Goal: Task Accomplishment & Management: Manage account settings

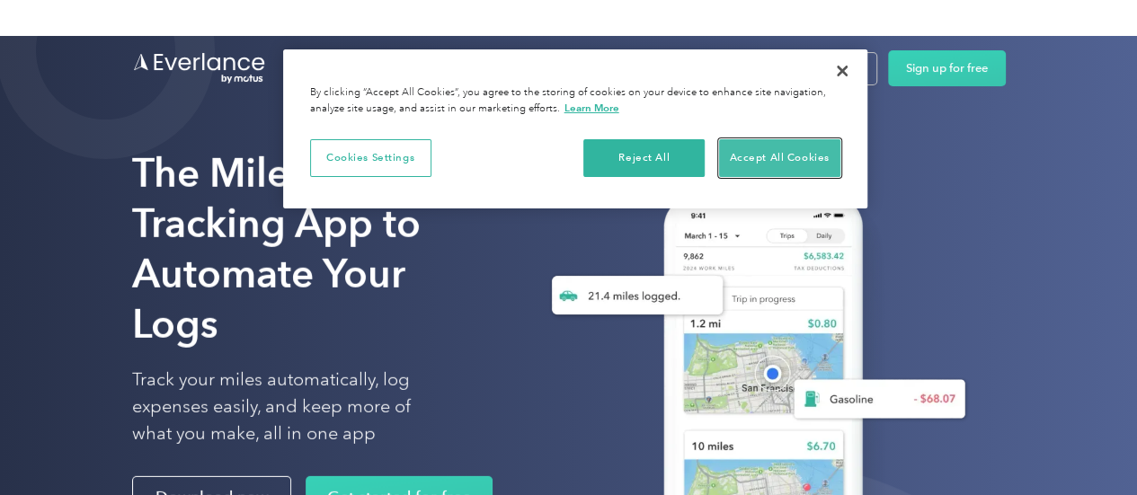
click at [768, 165] on button "Accept All Cookies" at bounding box center [779, 158] width 121 height 38
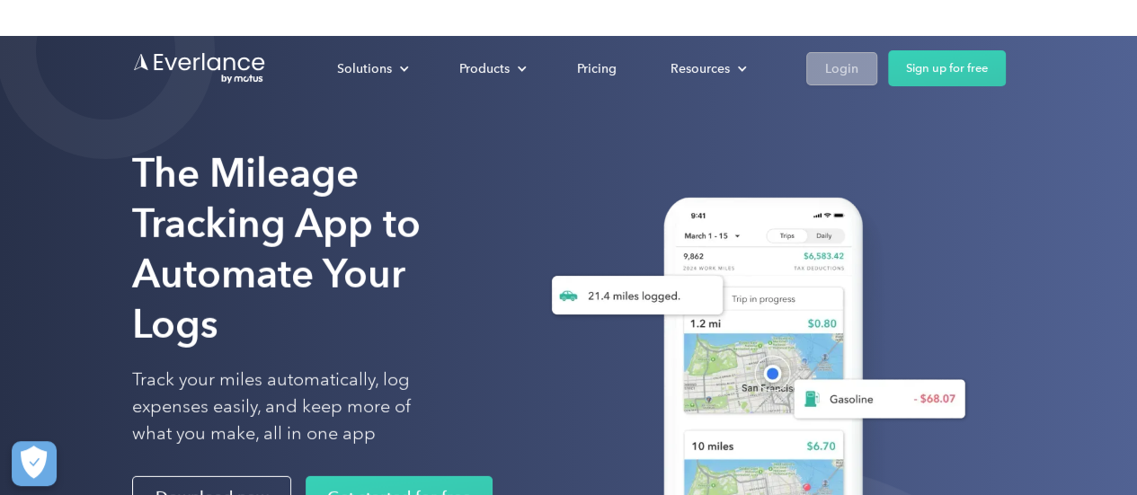
click at [832, 77] on div "Login" at bounding box center [841, 69] width 33 height 22
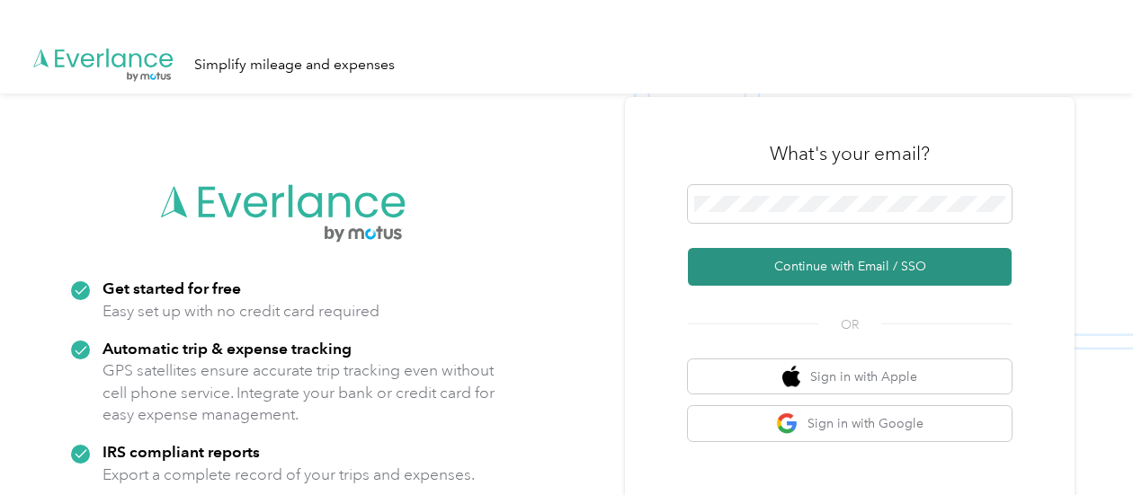
click at [827, 269] on button "Continue with Email / SSO" at bounding box center [850, 267] width 324 height 38
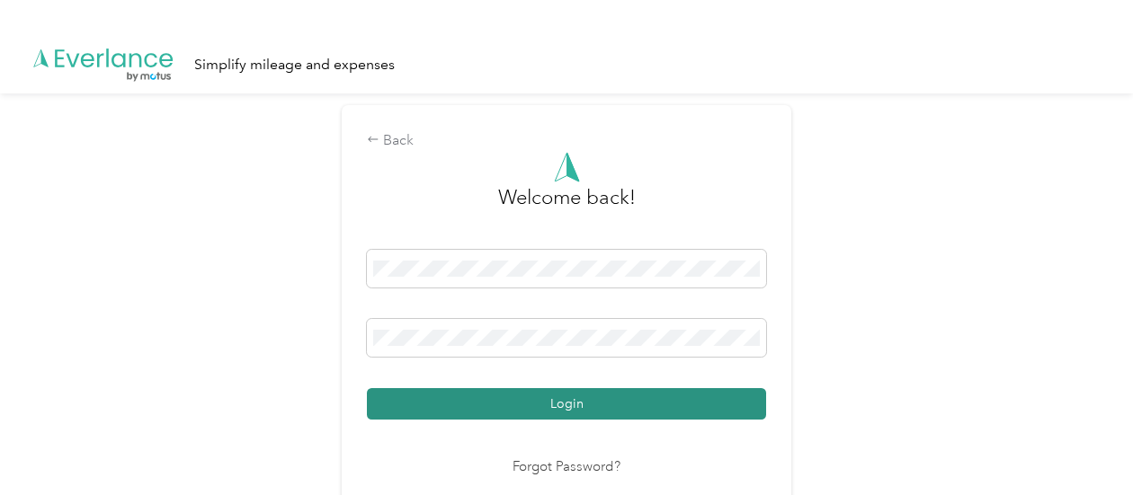
click at [634, 398] on button "Login" at bounding box center [566, 403] width 399 height 31
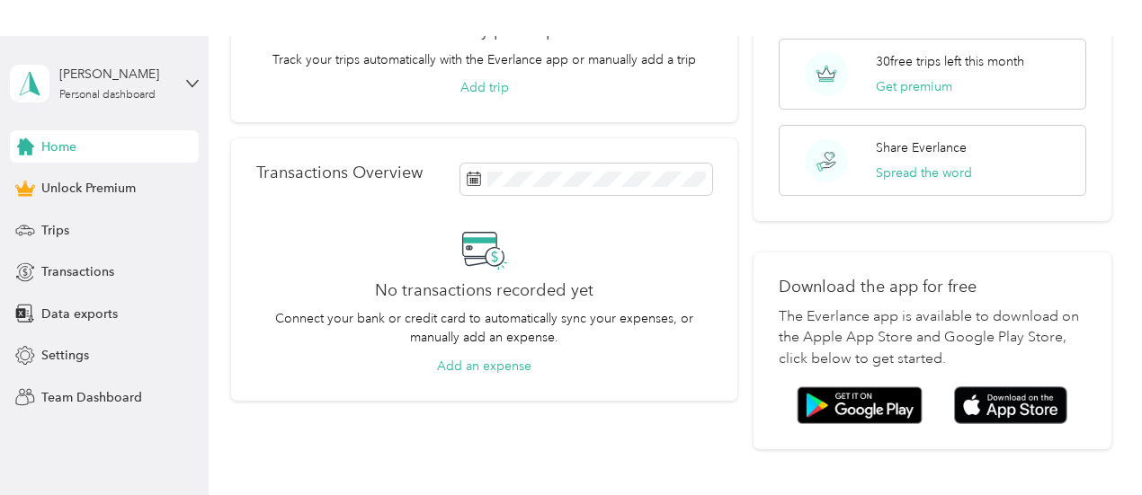
scroll to position [234, 0]
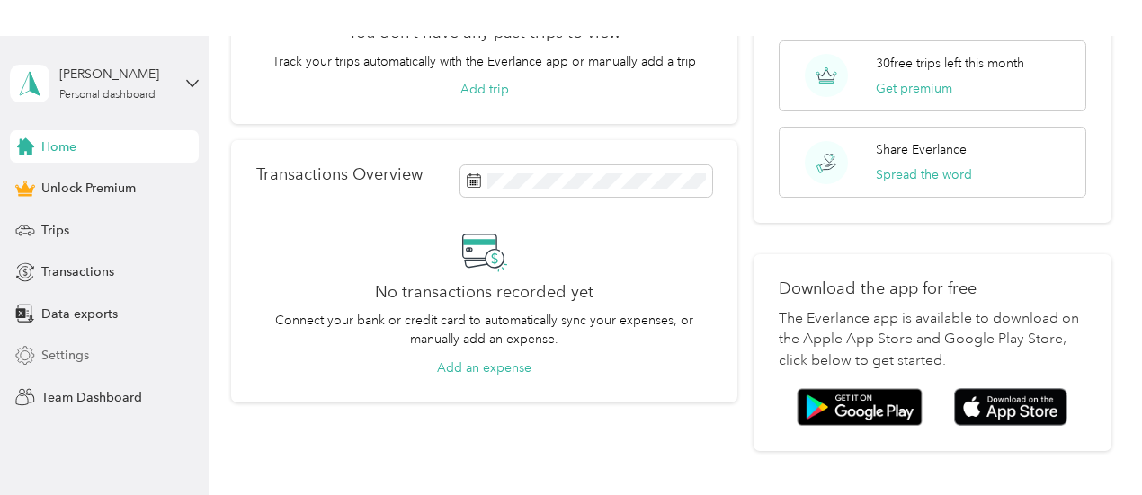
click at [56, 355] on span "Settings" at bounding box center [65, 355] width 48 height 19
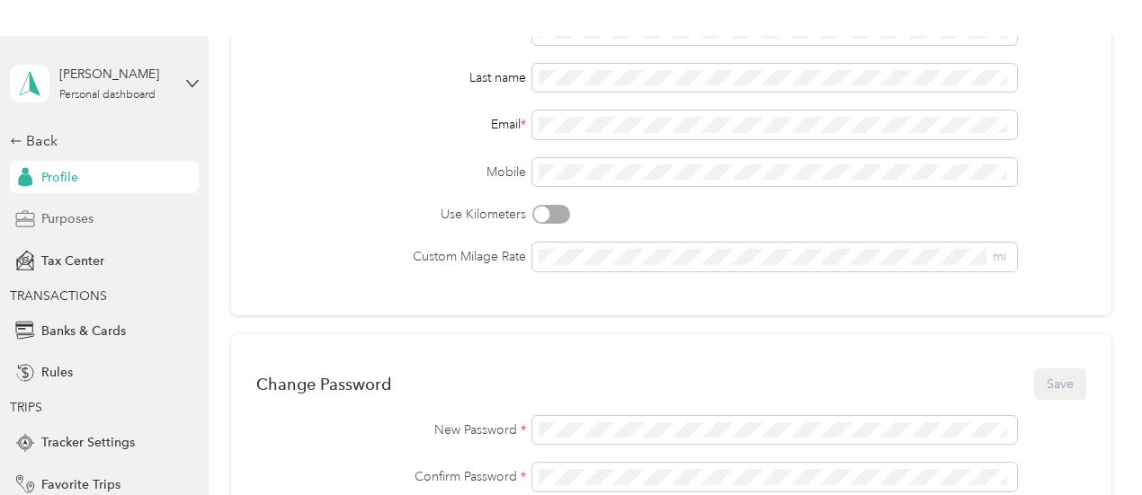
click at [97, 226] on div "Purposes" at bounding box center [104, 219] width 189 height 32
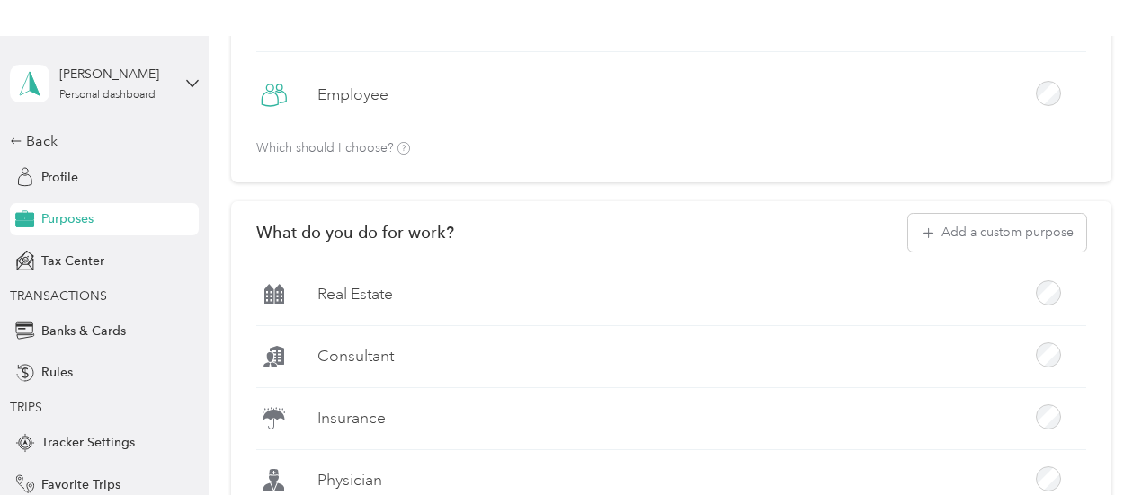
scroll to position [234, 0]
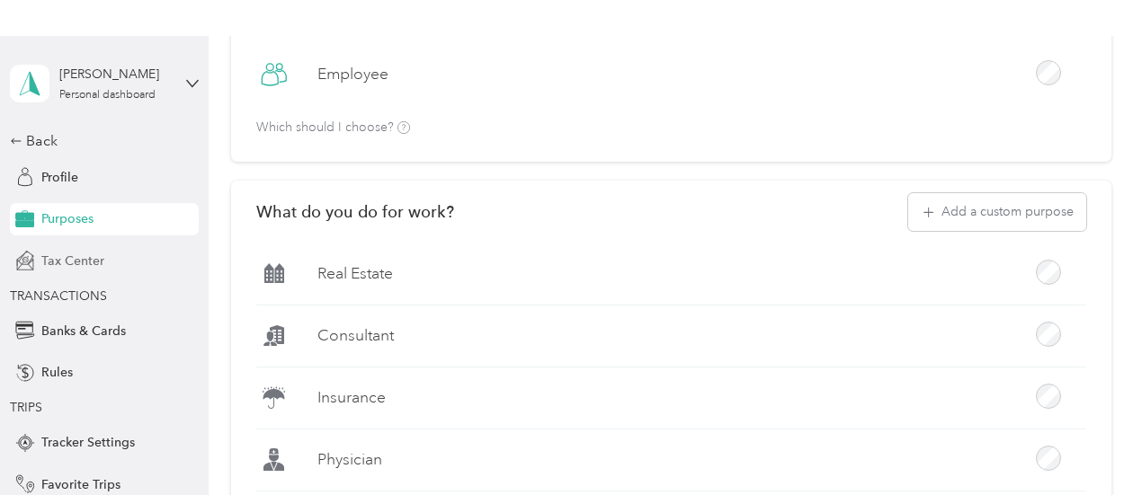
click at [68, 260] on span "Tax Center" at bounding box center [72, 261] width 63 height 19
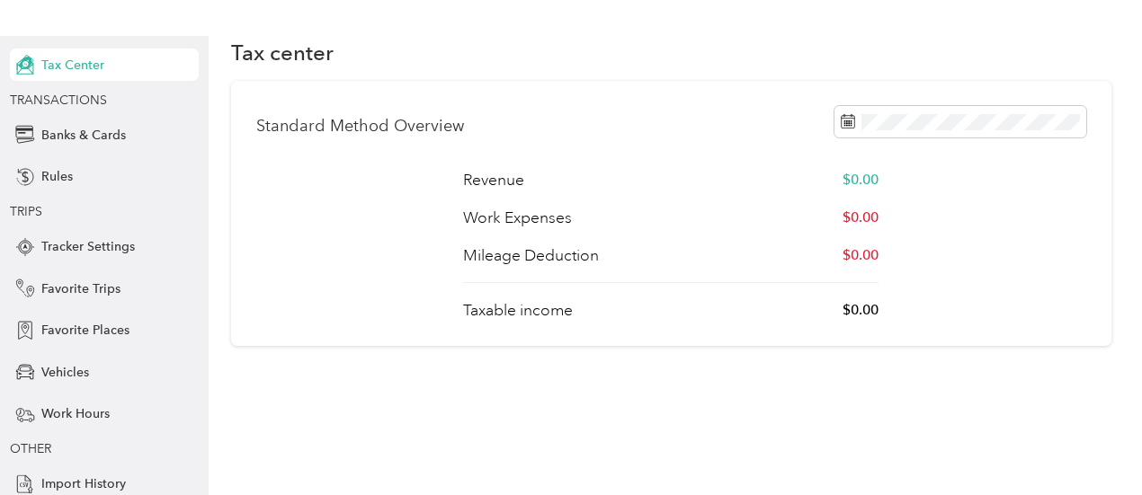
scroll to position [209, 0]
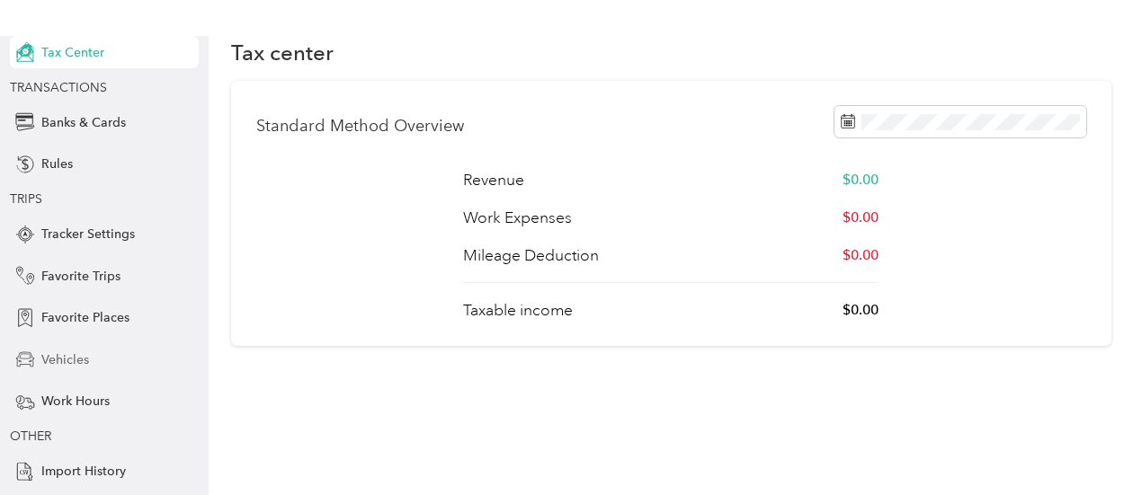
click at [66, 368] on span "Vehicles" at bounding box center [65, 360] width 48 height 19
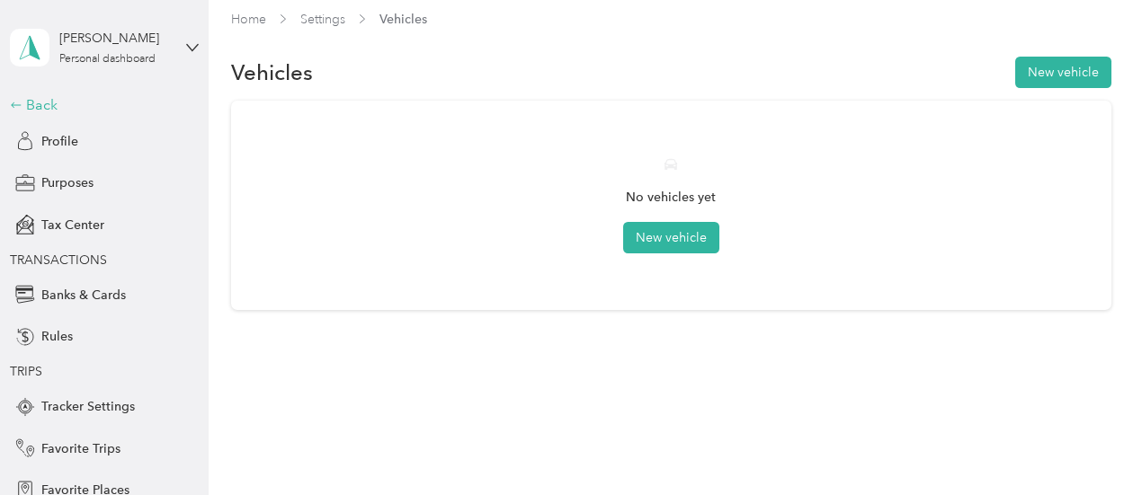
click at [23, 106] on div "Back" at bounding box center [100, 105] width 180 height 22
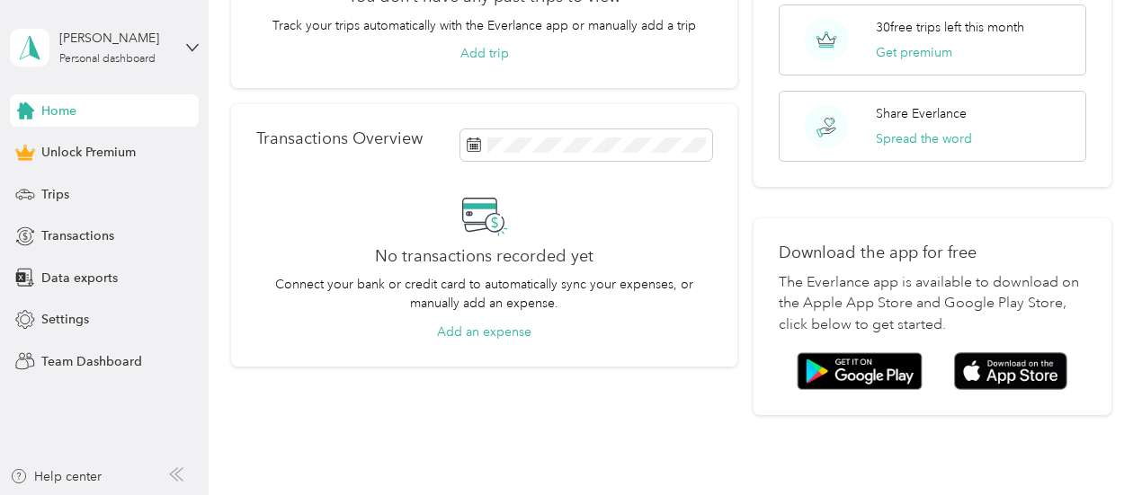
click at [85, 218] on div "Home Unlock Premium Trips Transactions Data exports Settings Team Dashboard" at bounding box center [104, 235] width 189 height 283
click at [76, 245] on span "Transactions" at bounding box center [77, 236] width 73 height 19
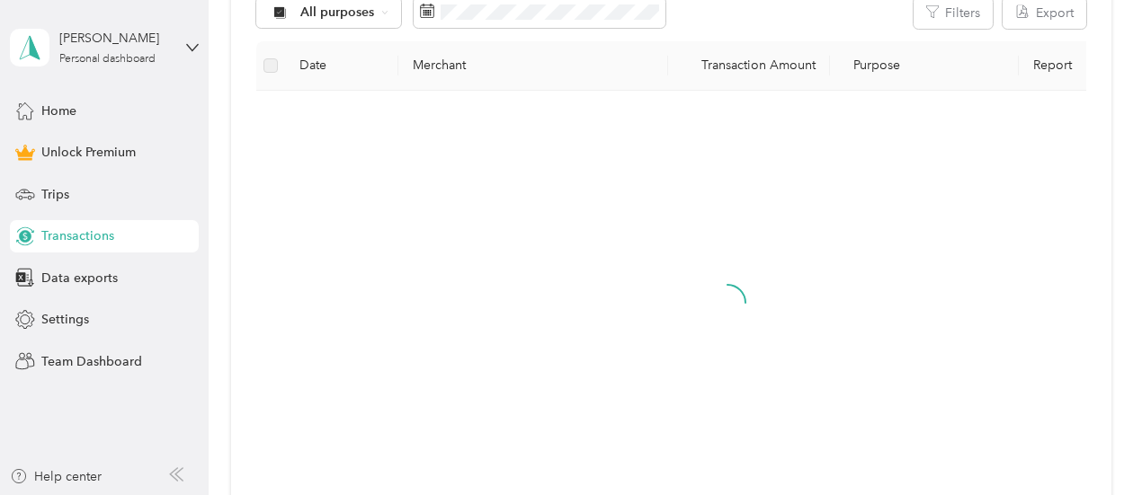
scroll to position [234, 0]
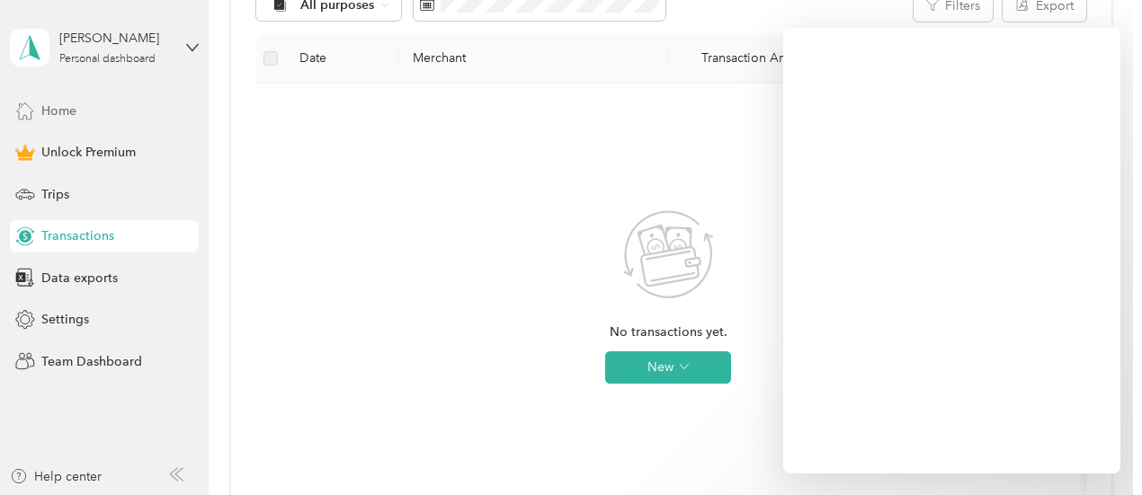
click at [61, 114] on span "Home" at bounding box center [58, 111] width 35 height 19
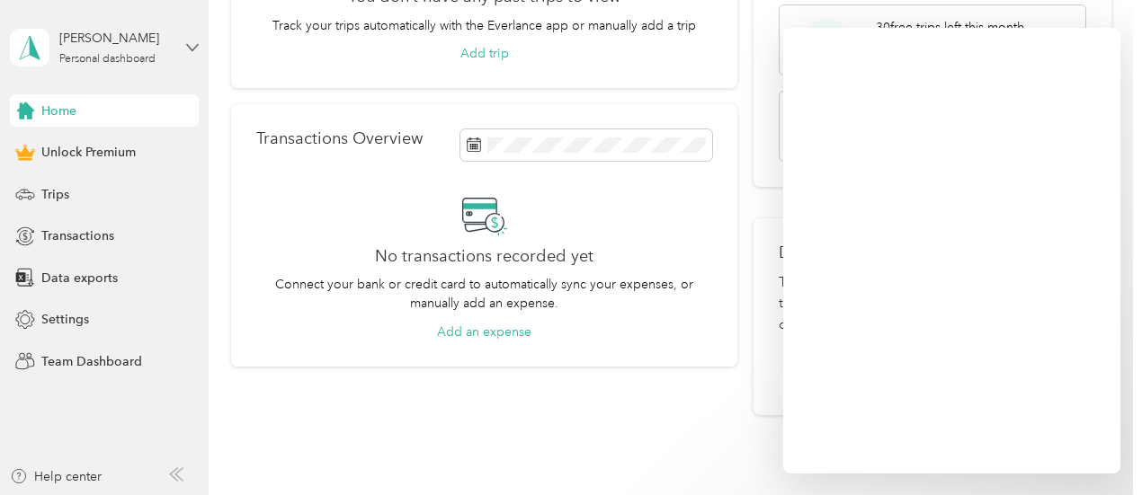
click at [196, 47] on icon at bounding box center [192, 47] width 13 height 13
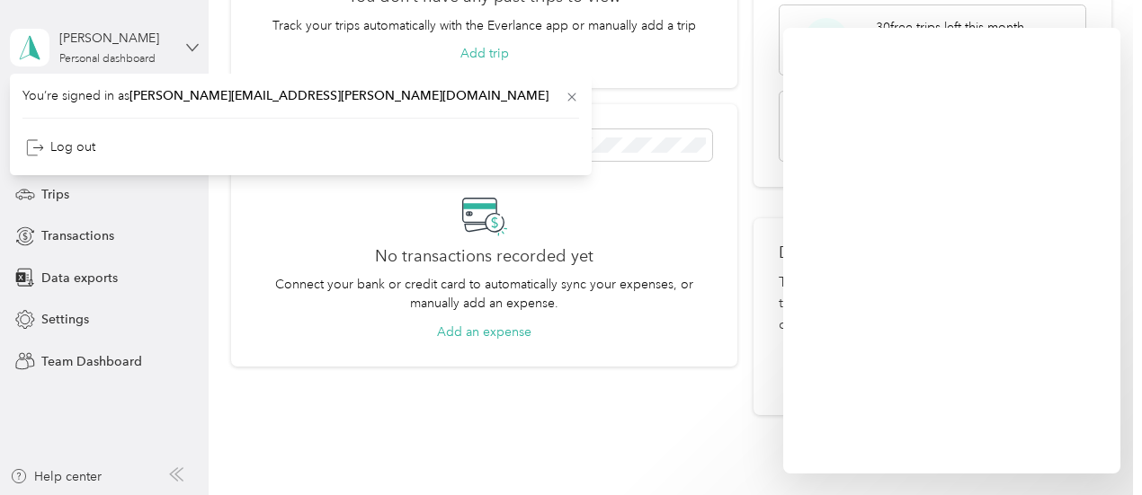
click at [196, 47] on icon at bounding box center [192, 47] width 13 height 13
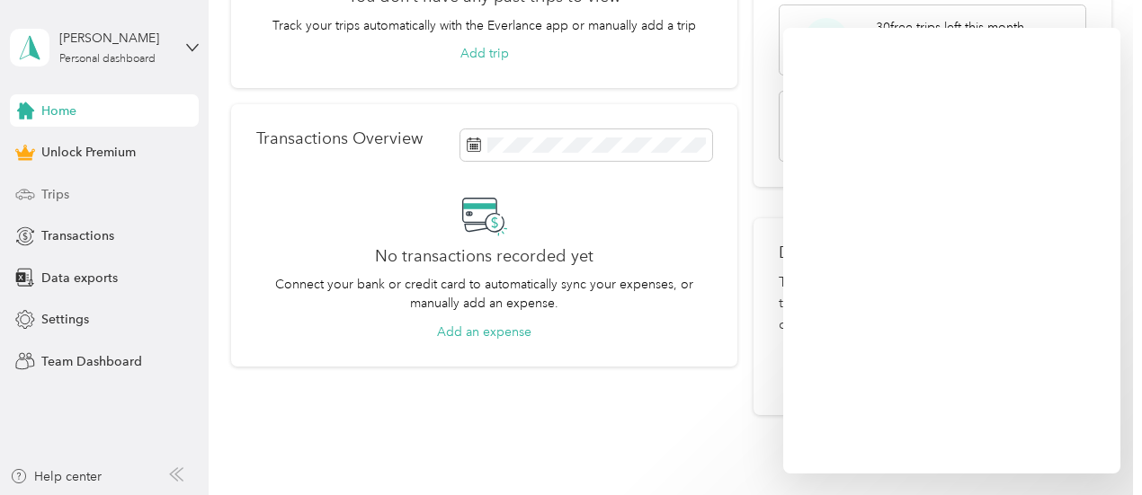
click at [58, 195] on span "Trips" at bounding box center [55, 194] width 28 height 19
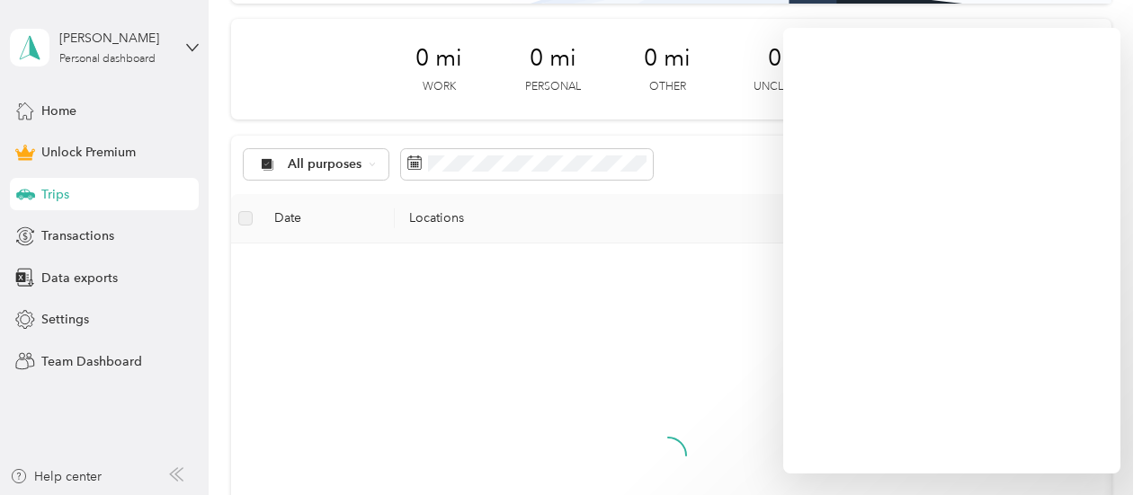
scroll to position [234, 0]
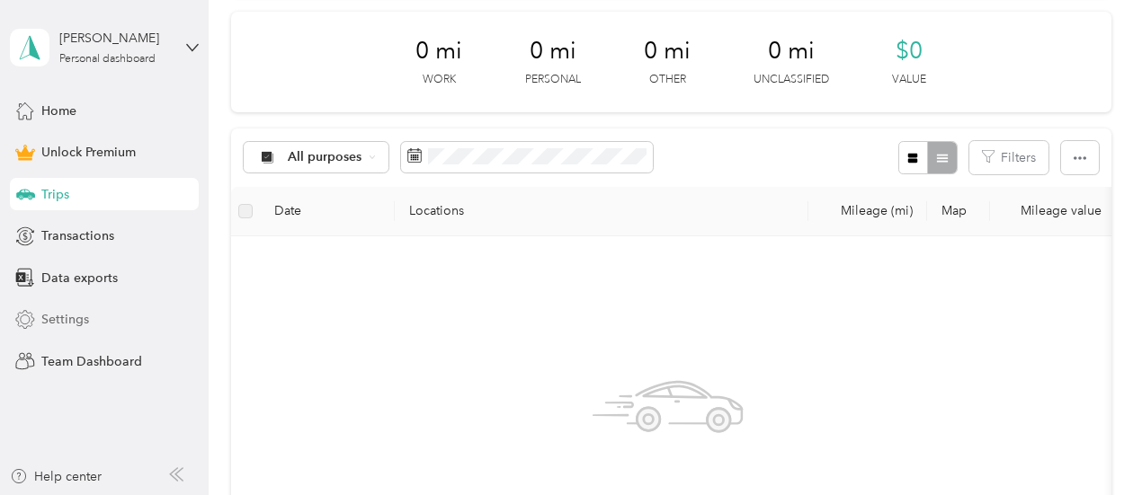
click at [69, 319] on span "Settings" at bounding box center [65, 319] width 48 height 19
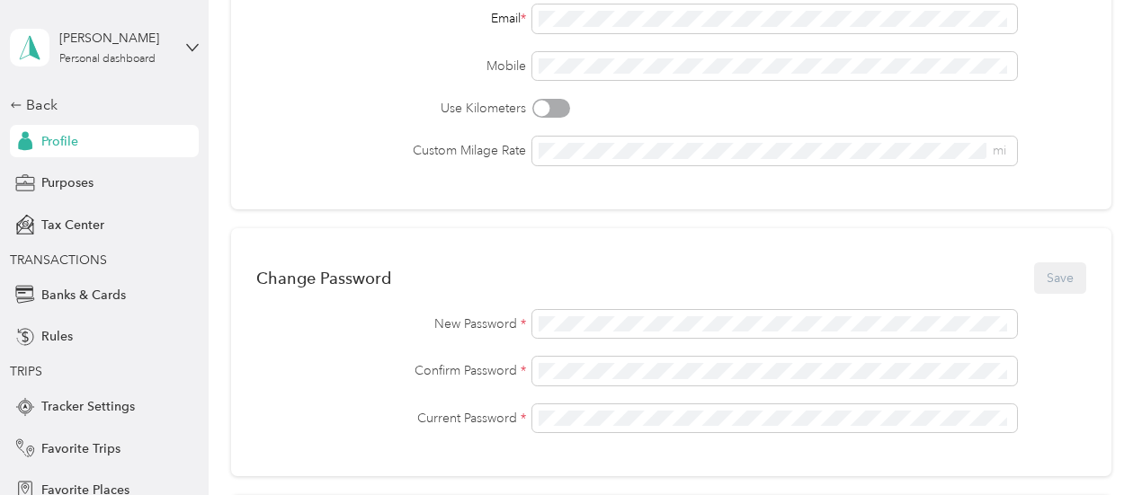
scroll to position [313, 0]
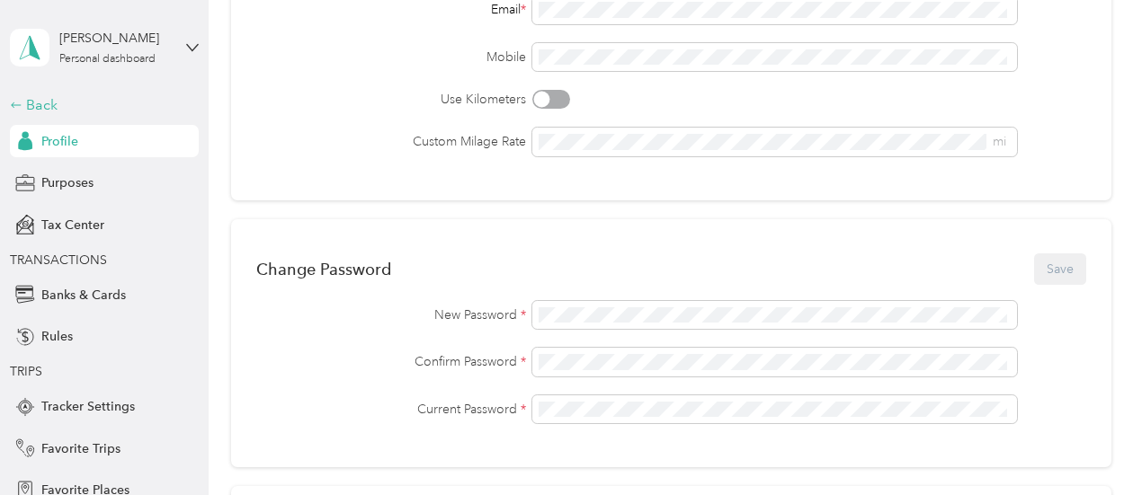
click at [34, 109] on div "Back" at bounding box center [100, 105] width 180 height 22
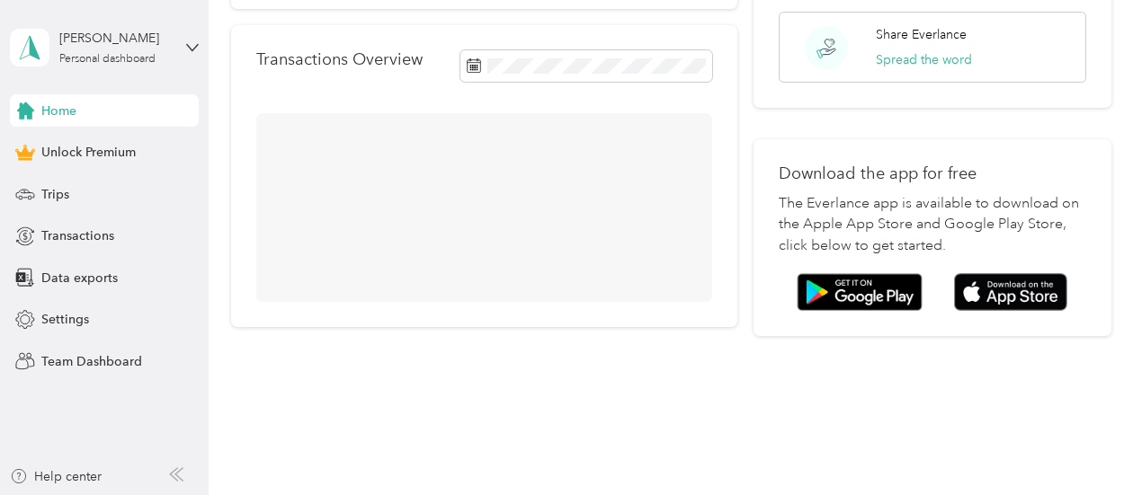
scroll to position [313, 0]
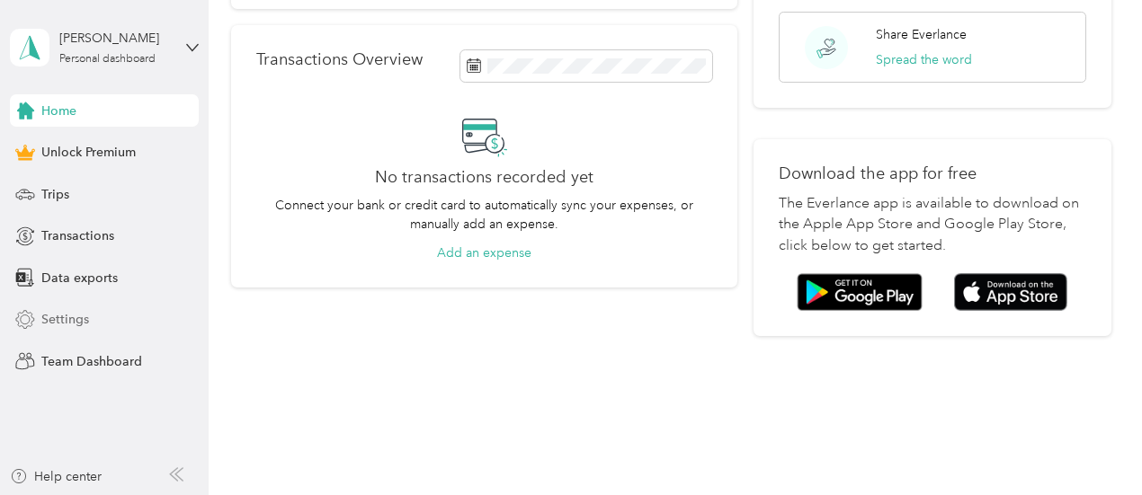
click at [58, 325] on span "Settings" at bounding box center [65, 319] width 48 height 19
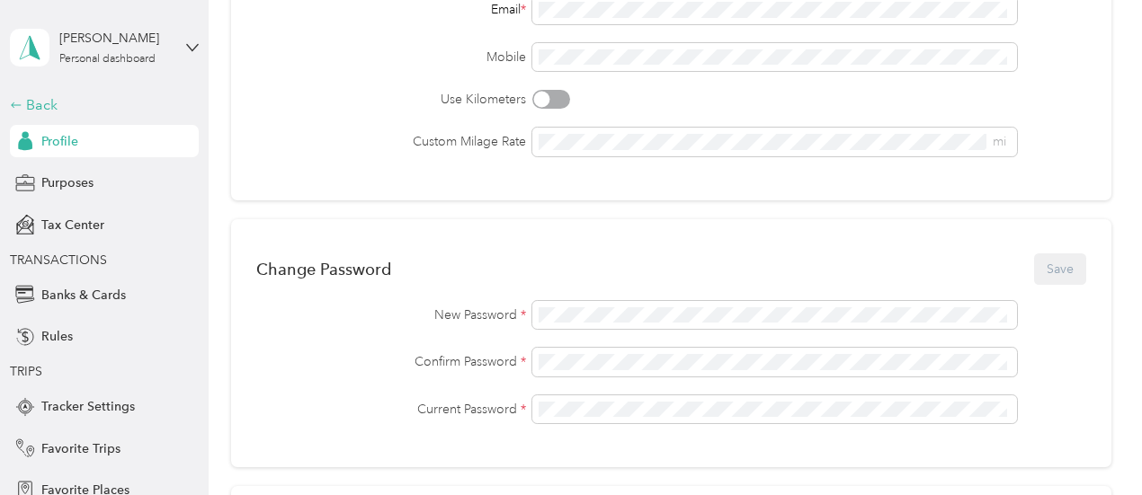
click at [22, 109] on div "Back" at bounding box center [100, 105] width 180 height 22
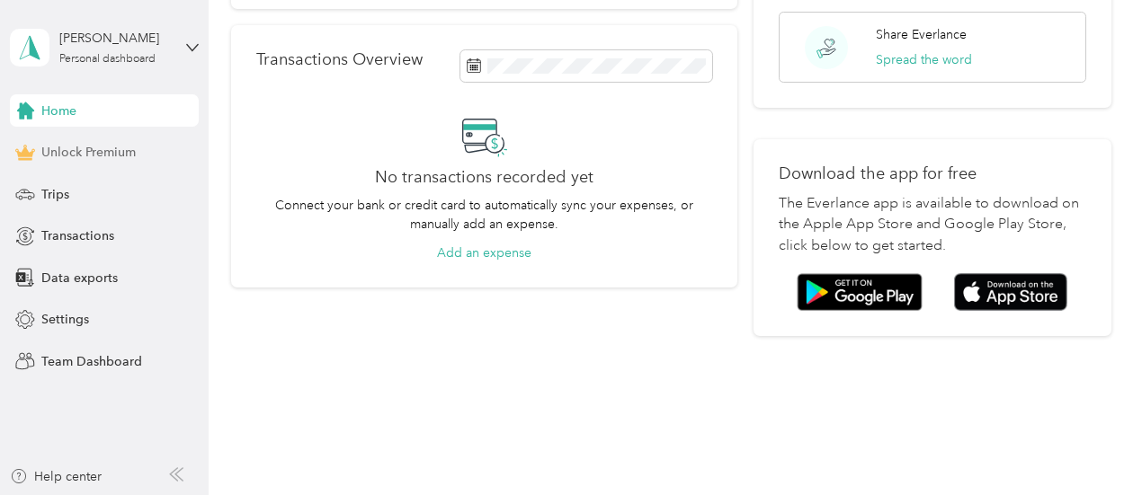
click at [70, 149] on span "Unlock Premium" at bounding box center [88, 152] width 94 height 19
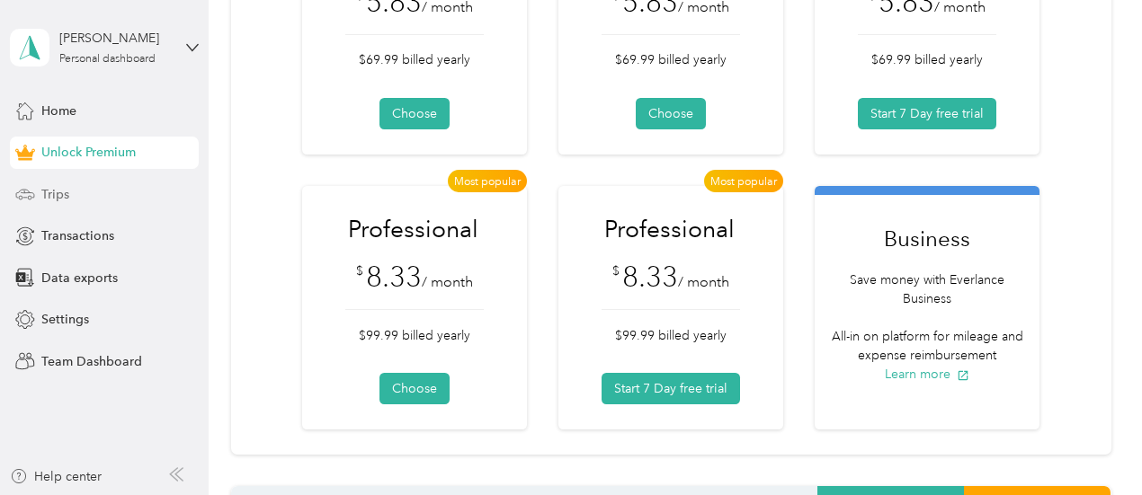
click at [63, 197] on span "Trips" at bounding box center [55, 194] width 28 height 19
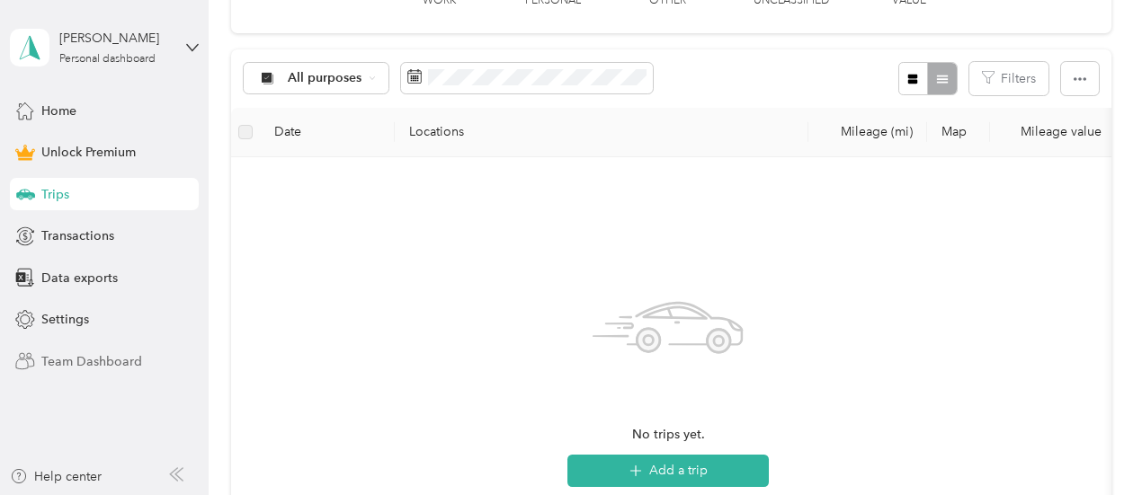
click at [99, 361] on span "Team Dashboard" at bounding box center [91, 361] width 101 height 19
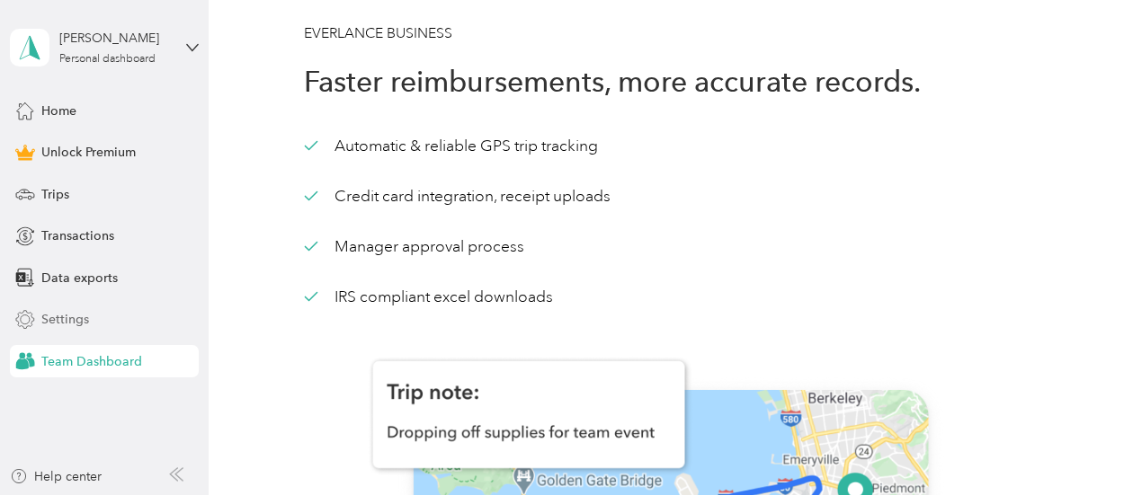
click at [76, 326] on span "Settings" at bounding box center [65, 319] width 48 height 19
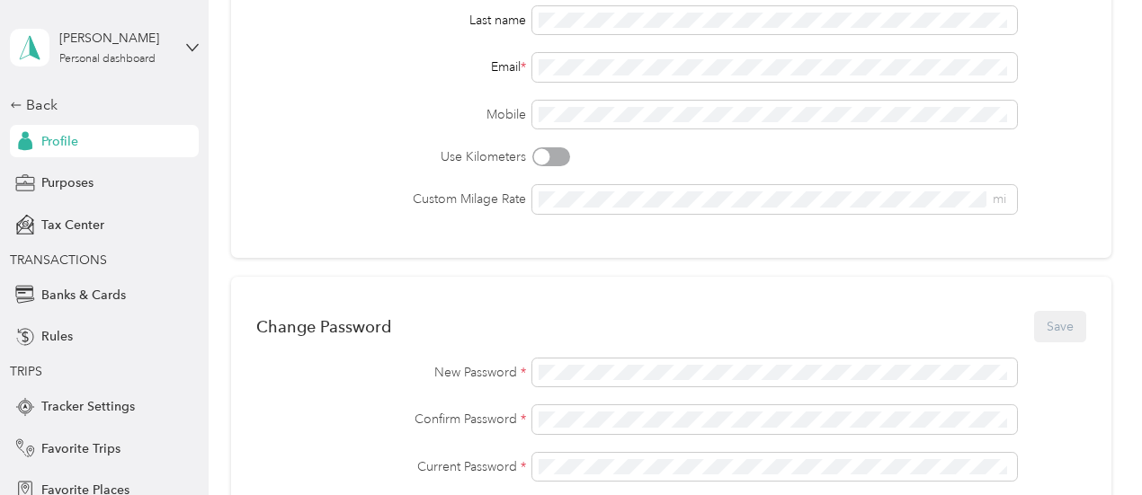
scroll to position [263, 0]
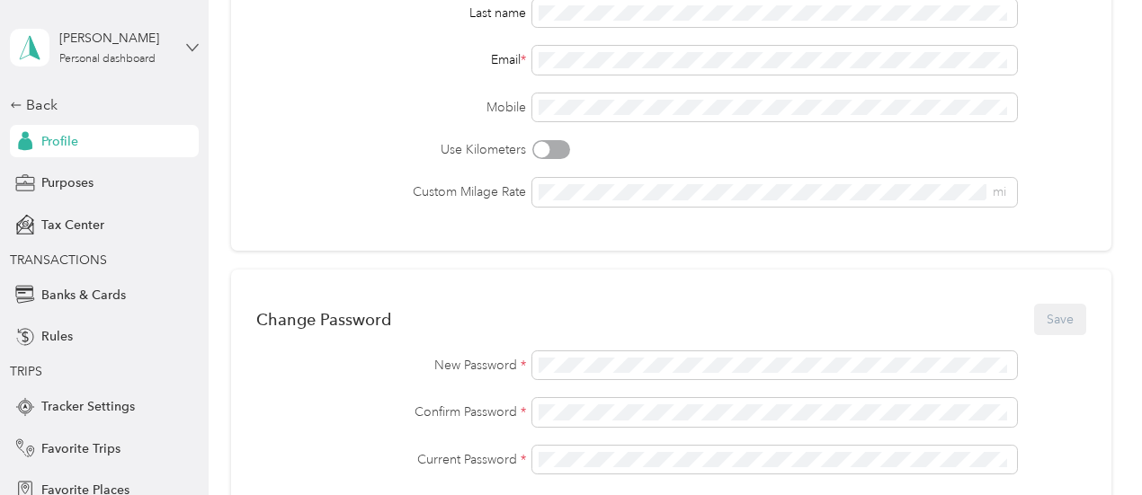
click at [187, 49] on icon at bounding box center [192, 47] width 13 height 13
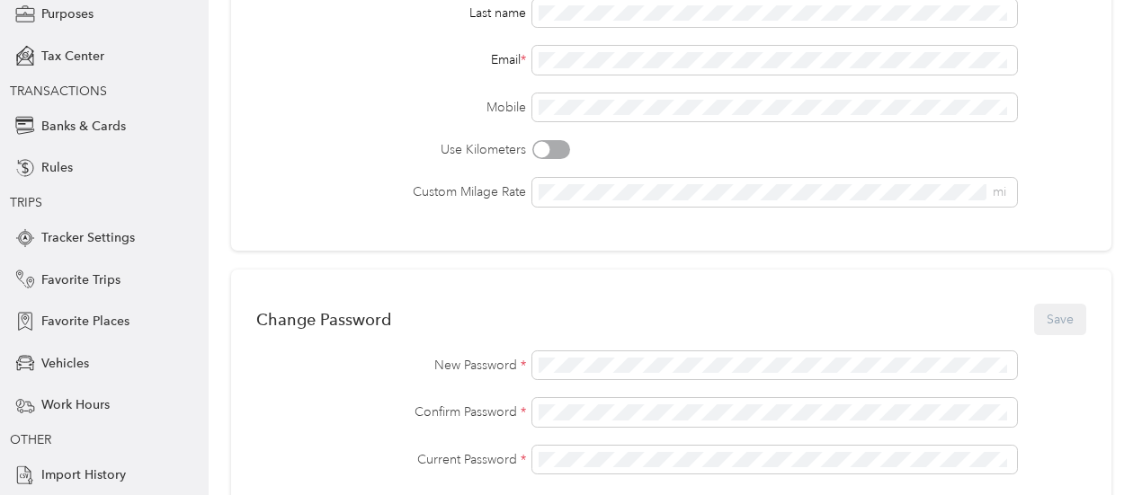
scroll to position [198, 0]
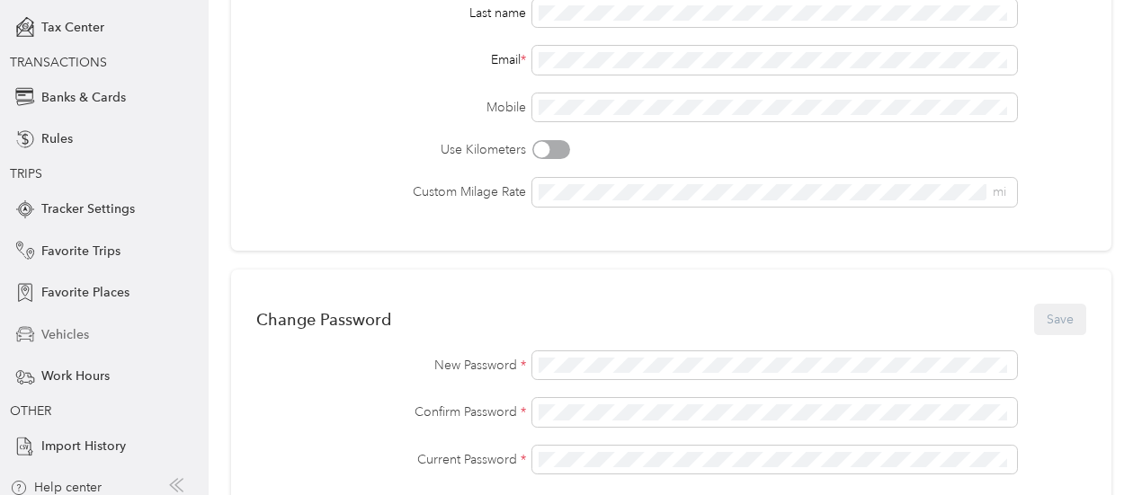
click at [50, 336] on span "Vehicles" at bounding box center [65, 334] width 48 height 19
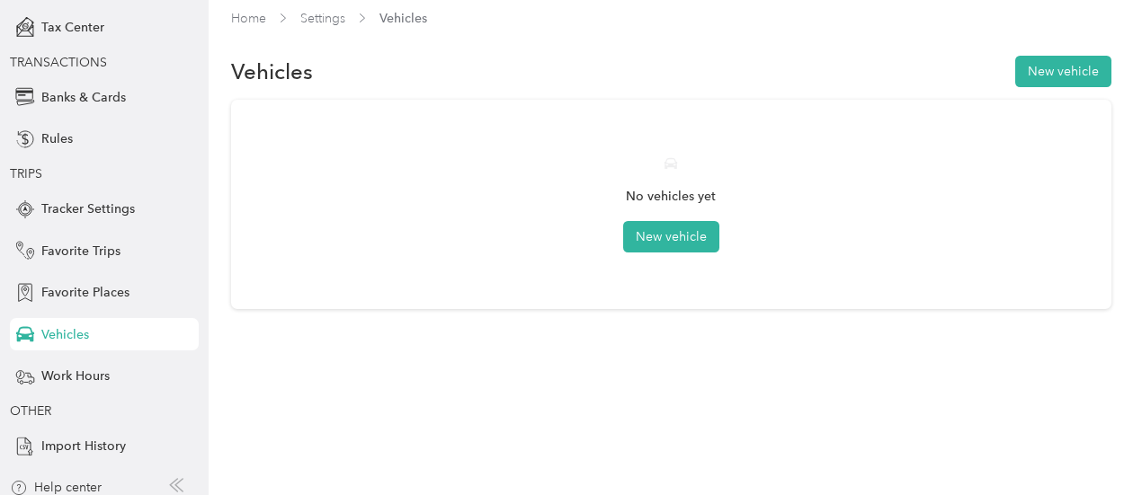
scroll to position [13, 0]
click at [651, 226] on button "New vehicle" at bounding box center [671, 237] width 96 height 31
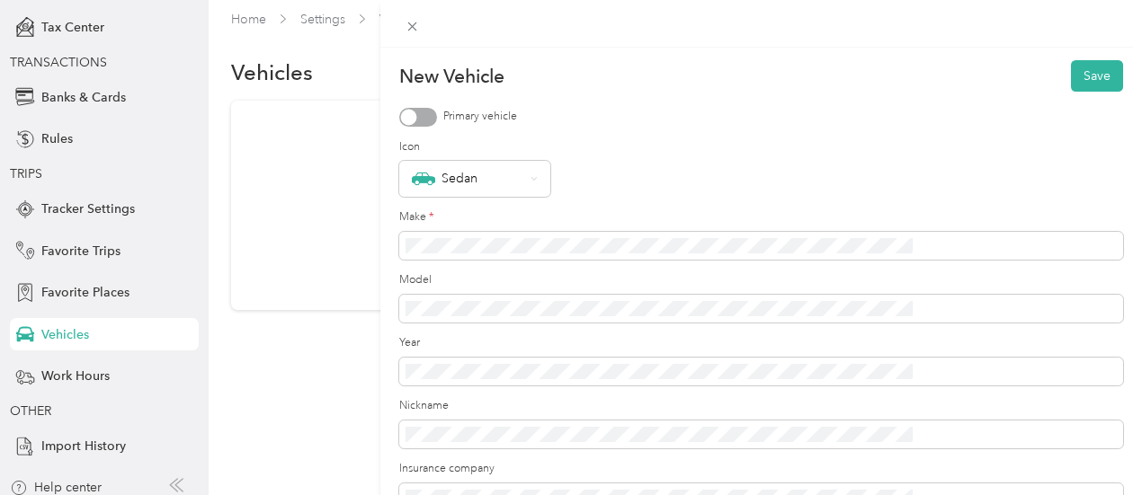
click at [437, 125] on div at bounding box center [418, 117] width 38 height 19
click at [524, 175] on div "Sedan" at bounding box center [468, 178] width 112 height 23
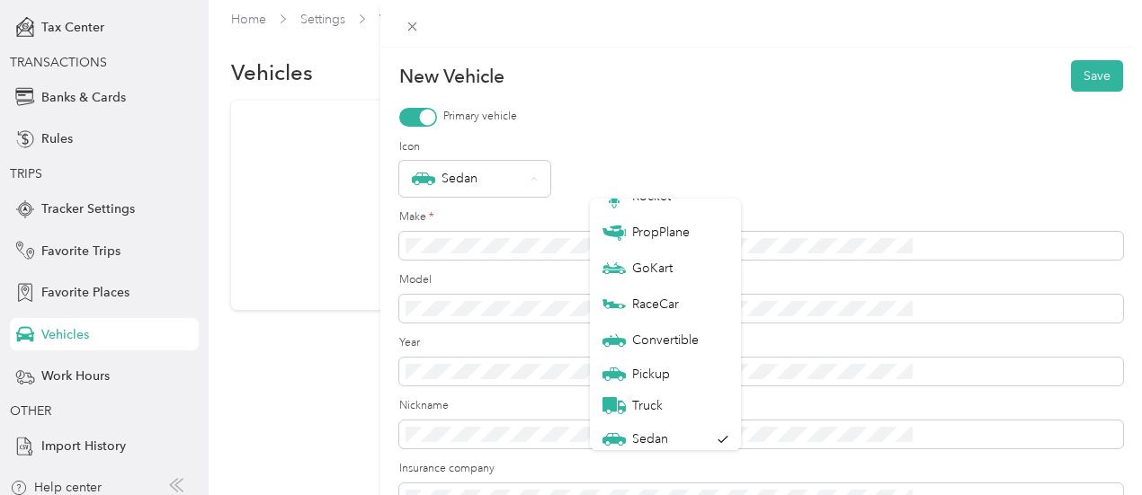
scroll to position [63, 0]
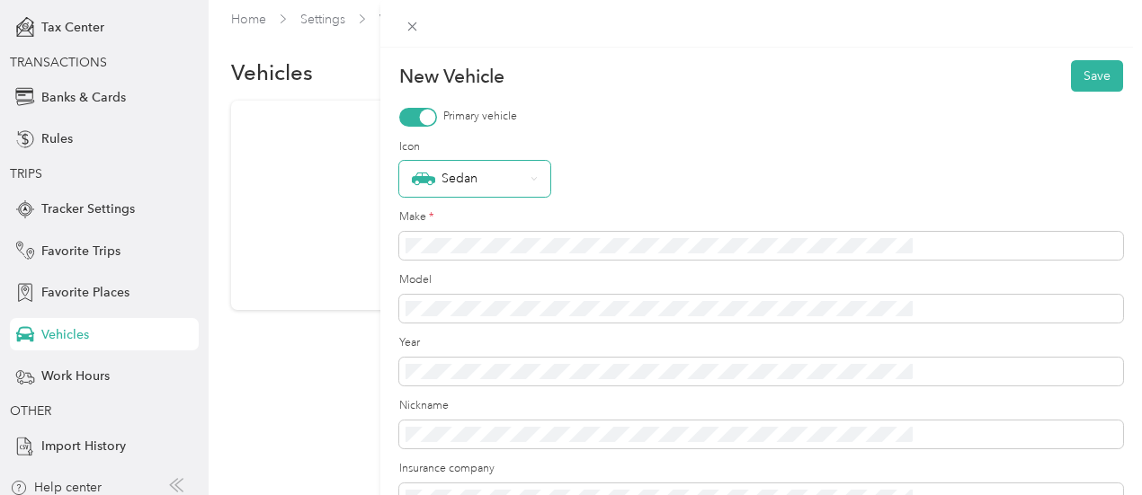
click at [524, 175] on div "Sedan" at bounding box center [468, 178] width 112 height 23
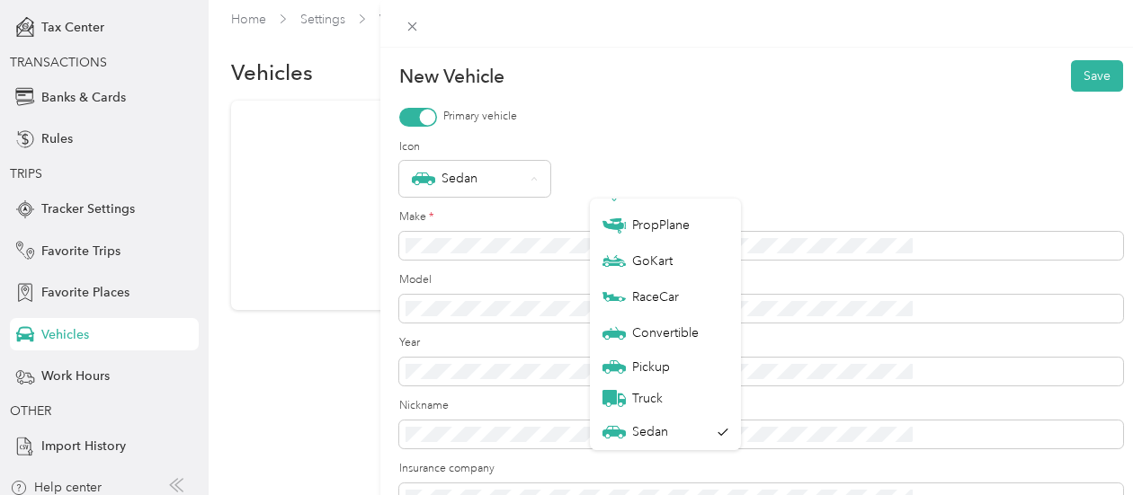
click at [803, 171] on div "Sedan" at bounding box center [761, 179] width 724 height 36
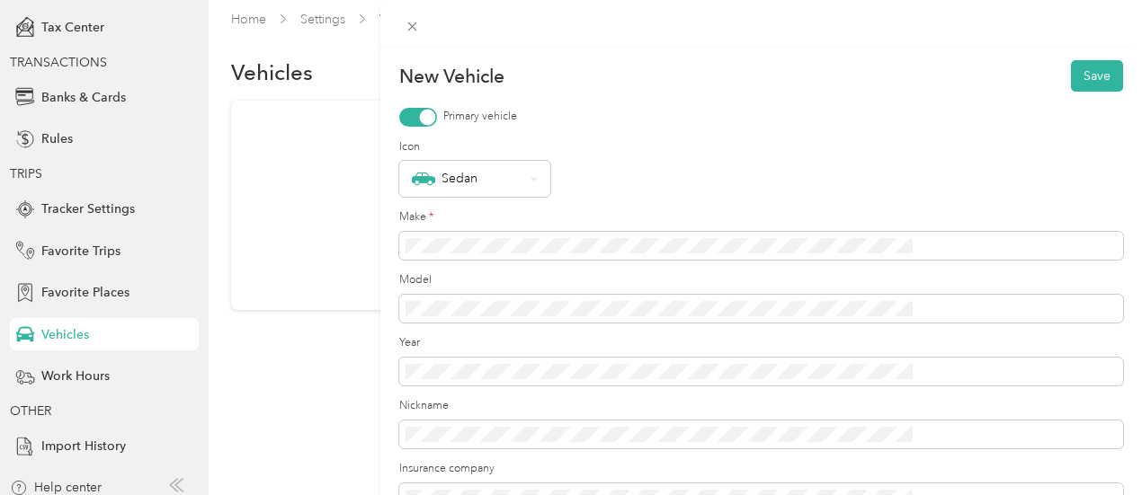
click at [649, 494] on div "New Vehicle Save Primary vehicle Icon Sedan Make * Model Year Nickname Insuranc…" at bounding box center [566, 495] width 1133 height 0
click at [644, 299] on span at bounding box center [761, 309] width 724 height 29
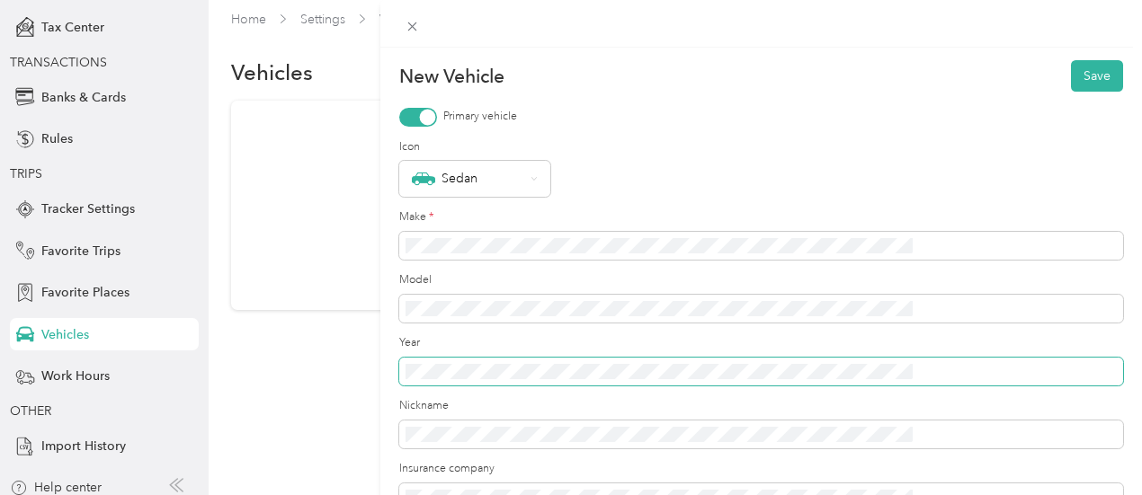
click at [642, 360] on span at bounding box center [761, 372] width 724 height 29
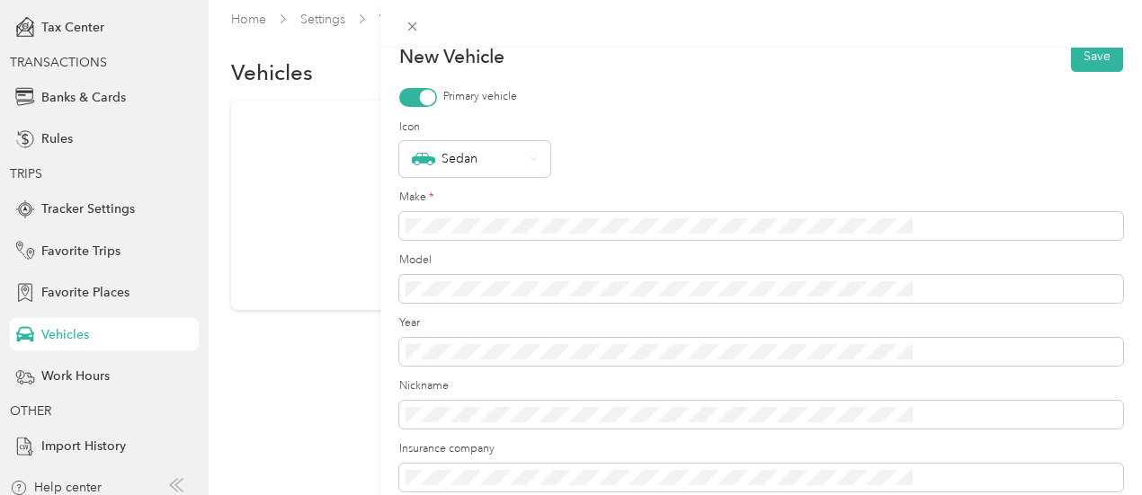
scroll to position [0, 0]
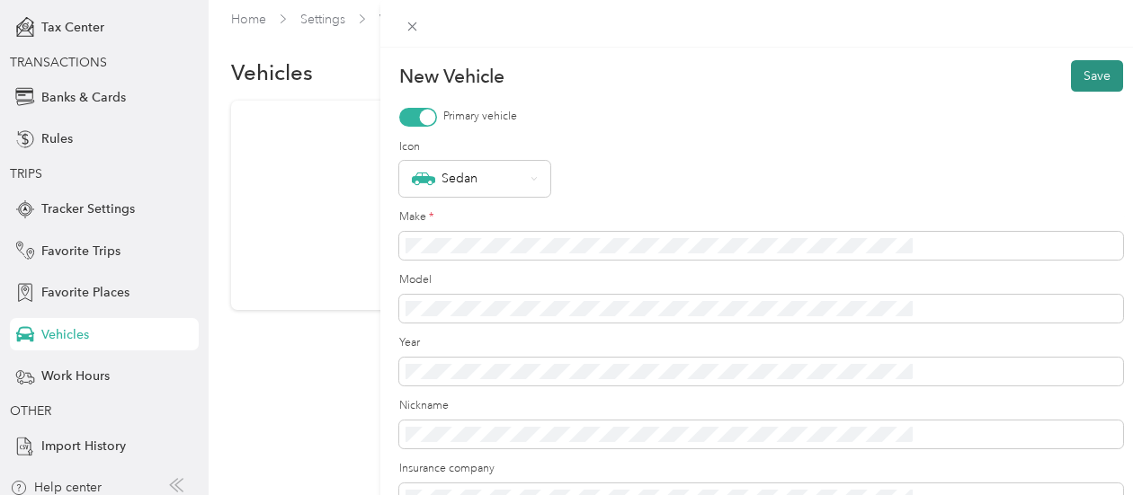
click at [1090, 76] on button "Save" at bounding box center [1097, 75] width 52 height 31
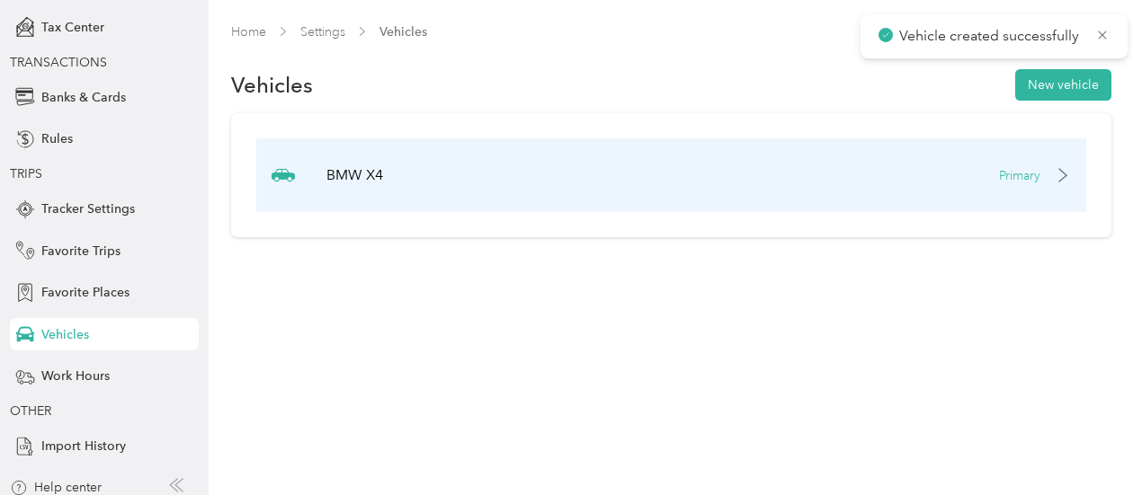
click at [1040, 179] on p "Primary" at bounding box center [1019, 175] width 41 height 19
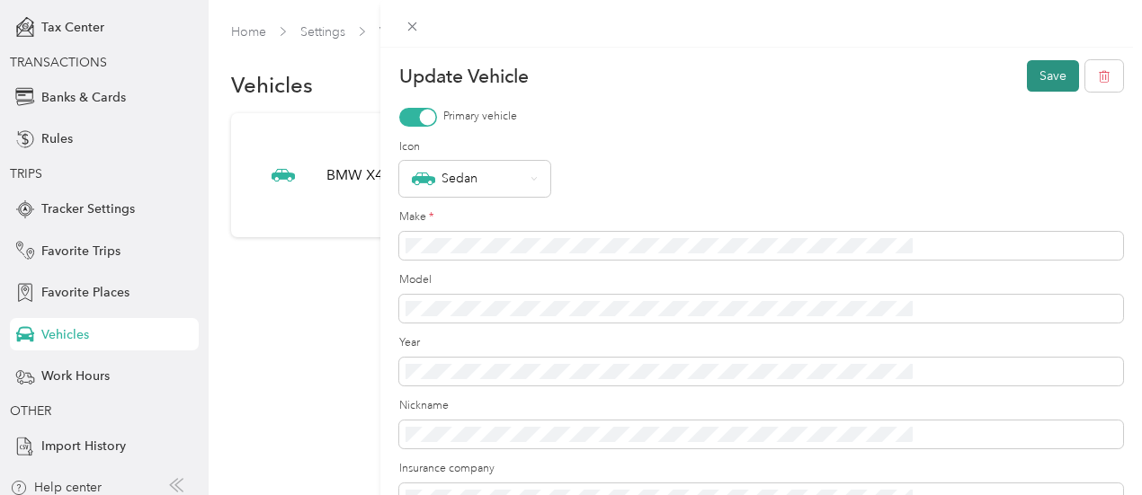
click at [1032, 76] on button "Save" at bounding box center [1053, 75] width 52 height 31
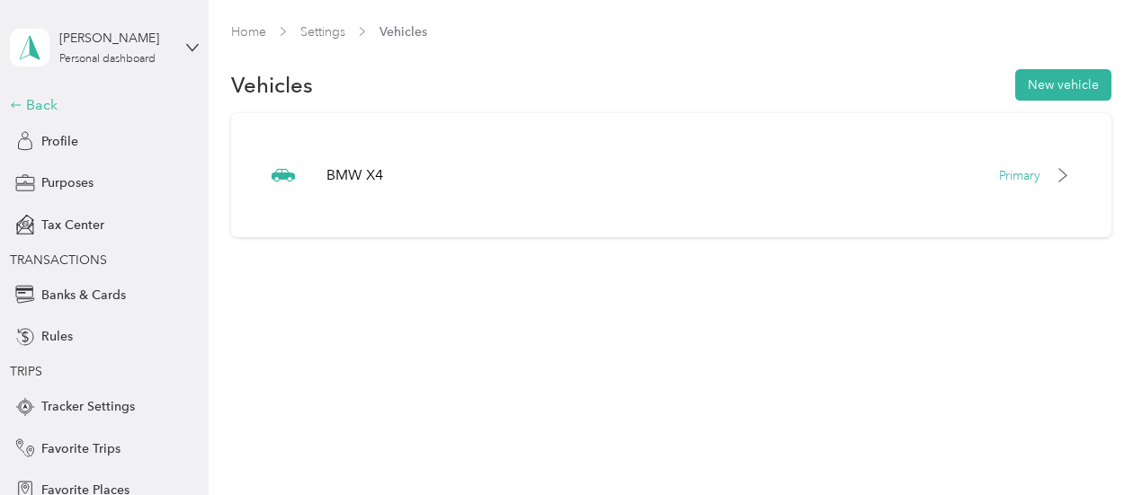
click at [29, 109] on div "Back" at bounding box center [100, 105] width 180 height 22
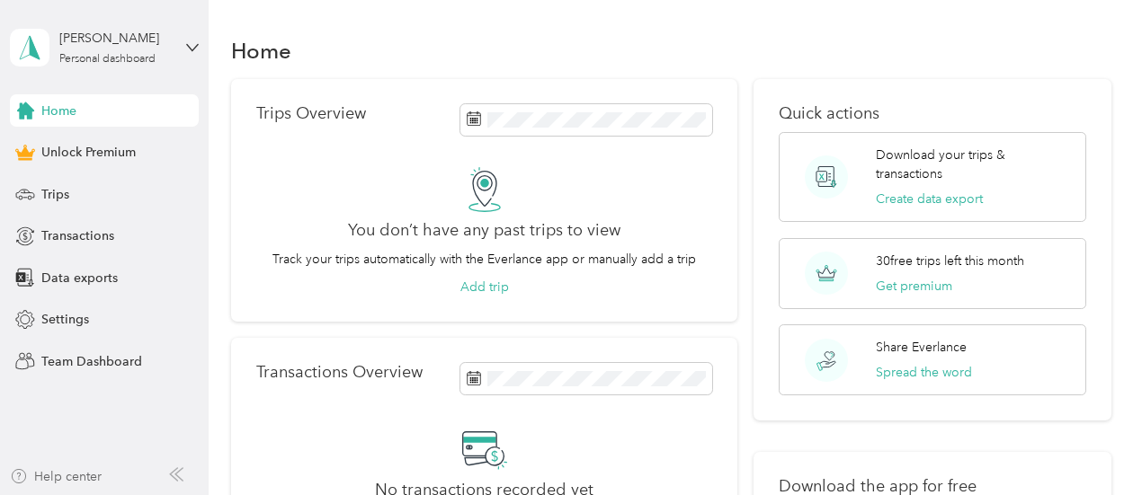
click at [76, 479] on div "Help center" at bounding box center [56, 476] width 92 height 19
click at [82, 107] on div "Home" at bounding box center [104, 110] width 189 height 32
click at [58, 316] on span "Settings" at bounding box center [65, 319] width 48 height 19
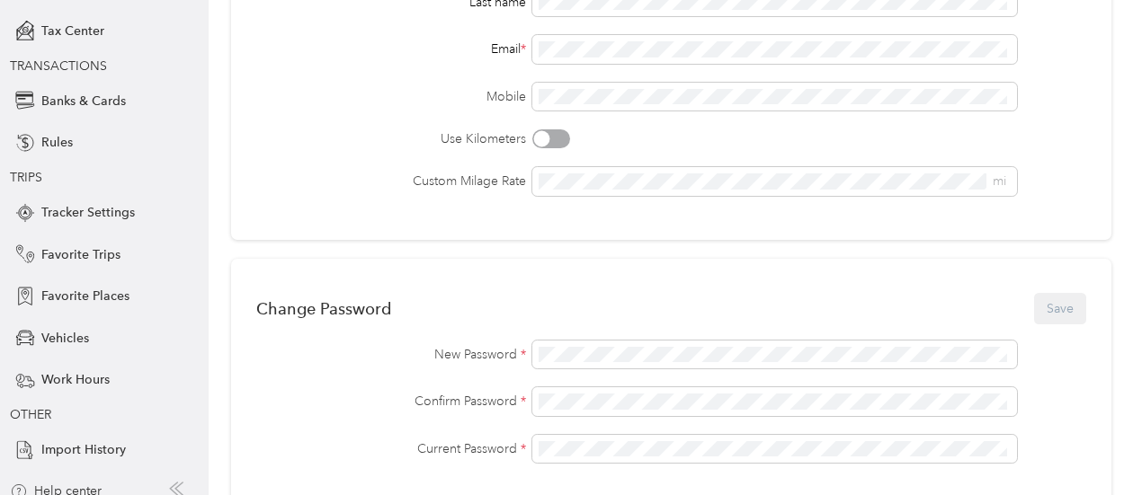
scroll to position [209, 0]
